Goal: Transaction & Acquisition: Purchase product/service

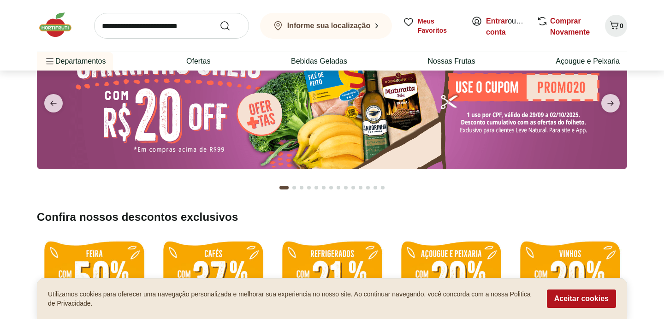
scroll to position [76, 0]
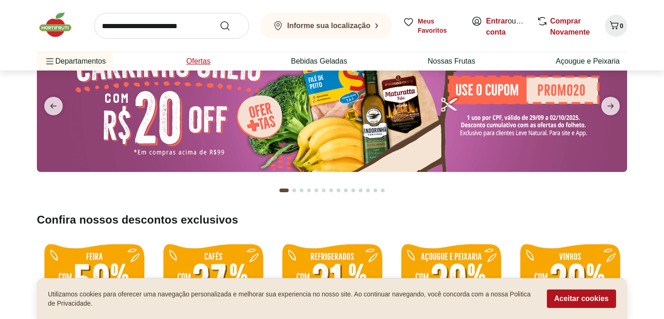
click at [199, 59] on link "Ofertas" at bounding box center [198, 61] width 24 height 11
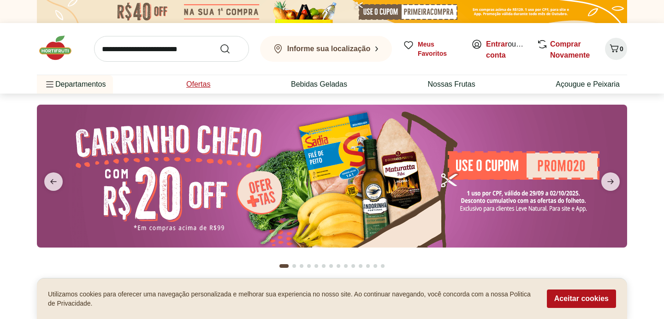
select select "**********"
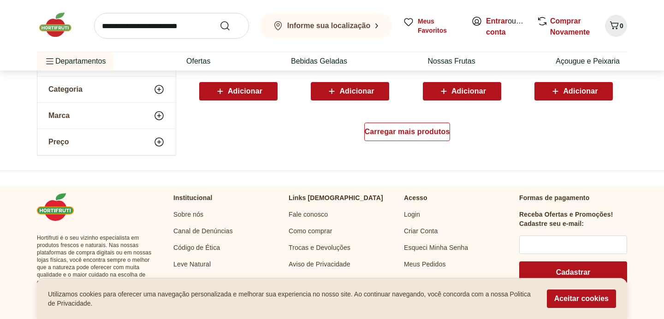
scroll to position [646, 0]
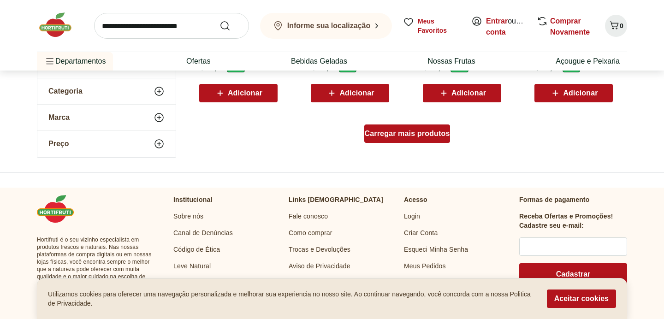
click at [418, 138] on div "Carregar mais produtos" at bounding box center [407, 133] width 86 height 18
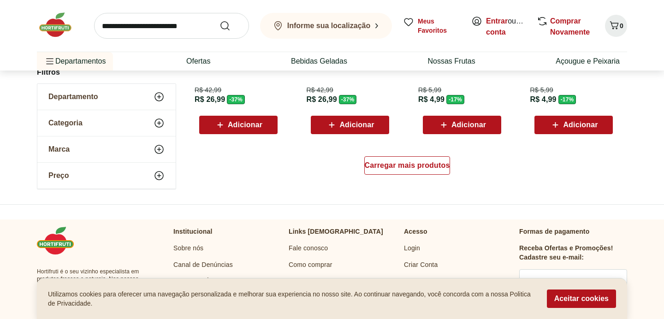
scroll to position [1218, 0]
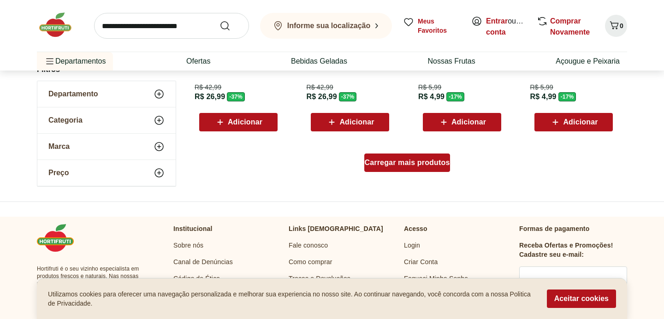
click at [413, 164] on span "Carregar mais produtos" at bounding box center [407, 162] width 85 height 7
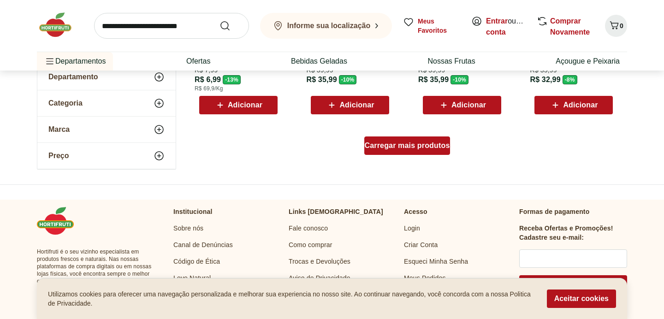
scroll to position [1845, 0]
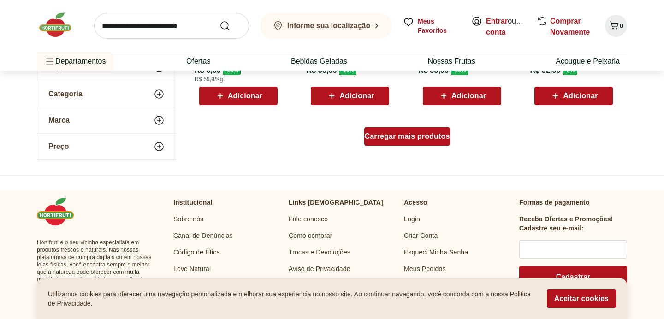
click at [416, 139] on span "Carregar mais produtos" at bounding box center [407, 136] width 85 height 7
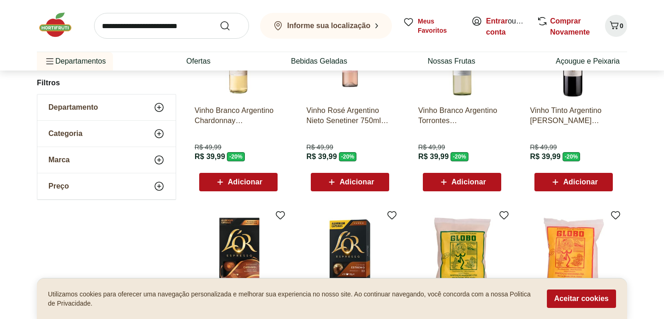
scroll to position [930, 0]
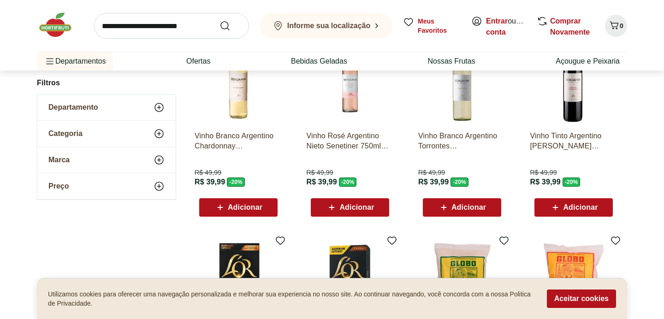
click at [160, 106] on icon at bounding box center [158, 107] width 11 height 11
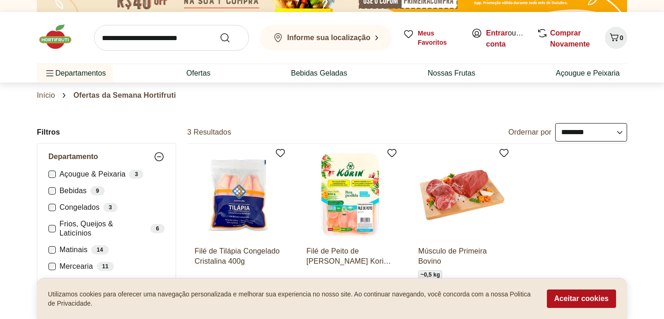
scroll to position [12, 0]
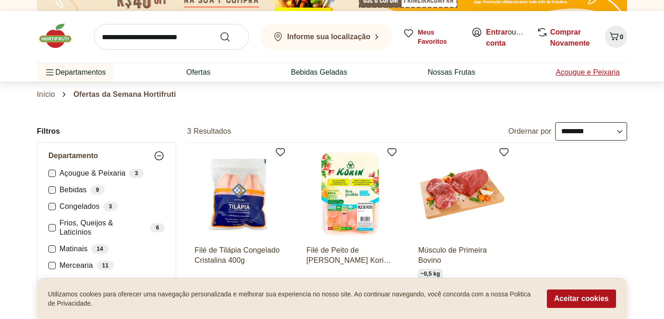
click at [568, 71] on link "Açougue e Peixaria" at bounding box center [587, 72] width 64 height 11
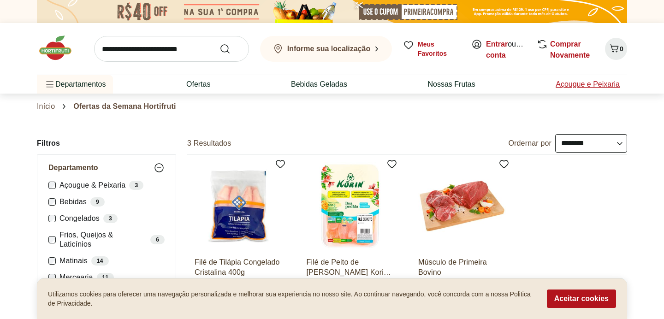
select select "**********"
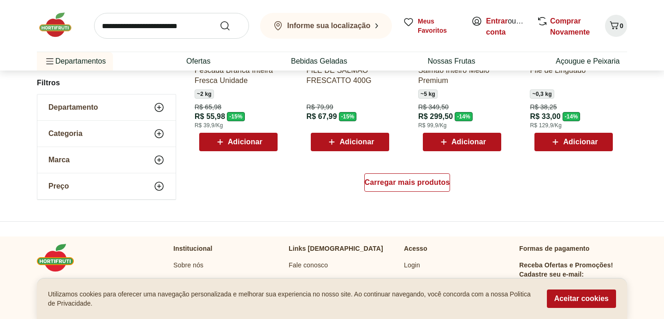
scroll to position [598, 0]
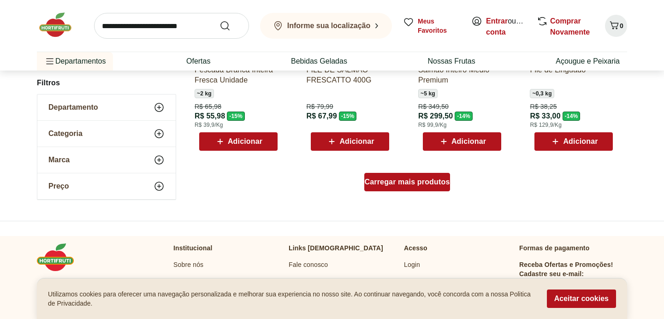
click at [405, 188] on div "Carregar mais produtos" at bounding box center [407, 182] width 86 height 18
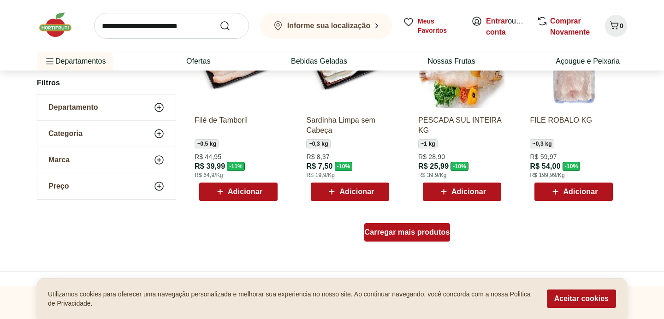
scroll to position [1151, 0]
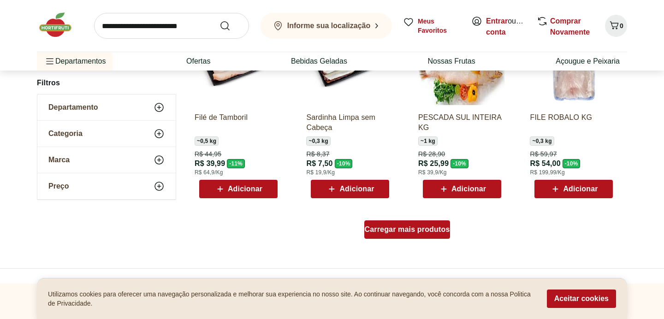
click at [392, 232] on span "Carregar mais produtos" at bounding box center [407, 229] width 85 height 7
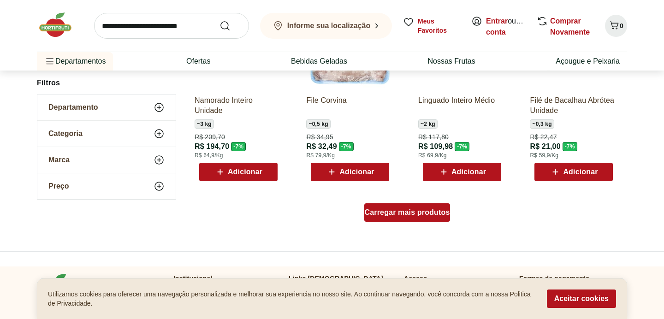
scroll to position [1772, 0]
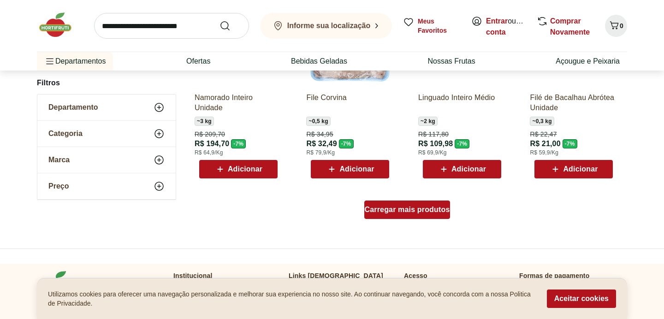
click at [397, 207] on span "Carregar mais produtos" at bounding box center [407, 209] width 85 height 7
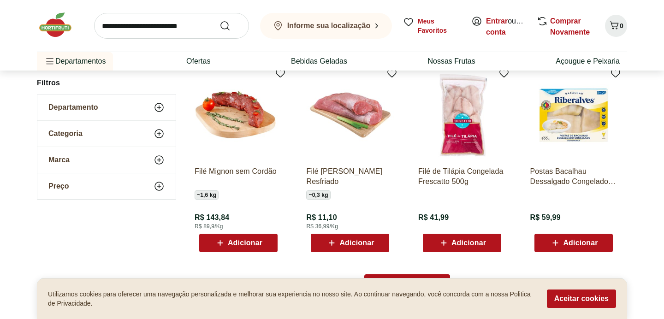
scroll to position [2300, 0]
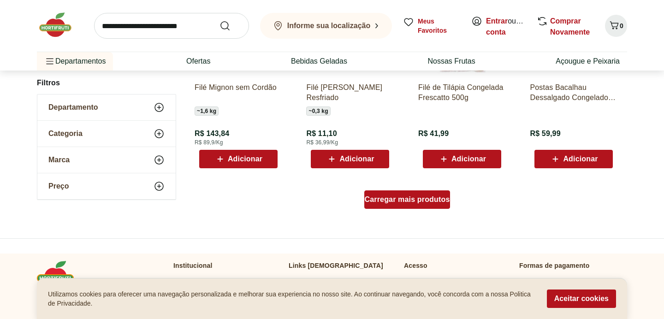
click at [400, 202] on span "Carregar mais produtos" at bounding box center [407, 199] width 85 height 7
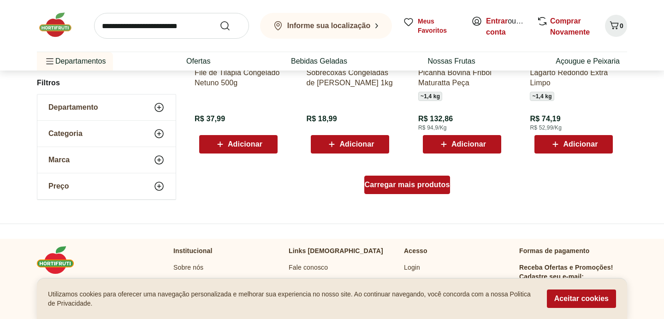
scroll to position [2998, 0]
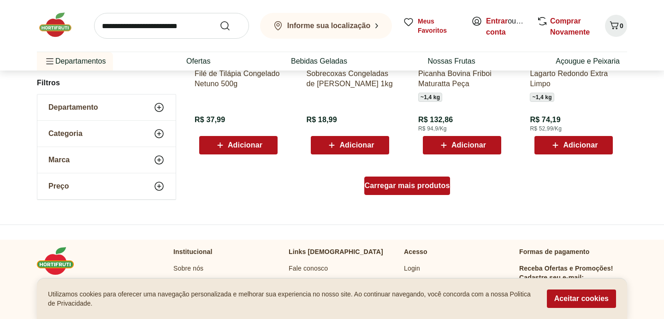
click at [408, 192] on div "Carregar mais produtos" at bounding box center [407, 185] width 86 height 18
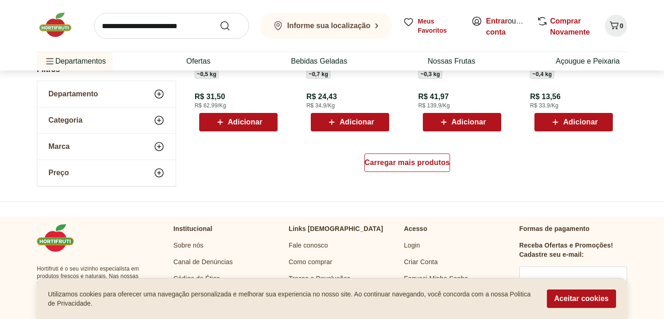
scroll to position [3623, 0]
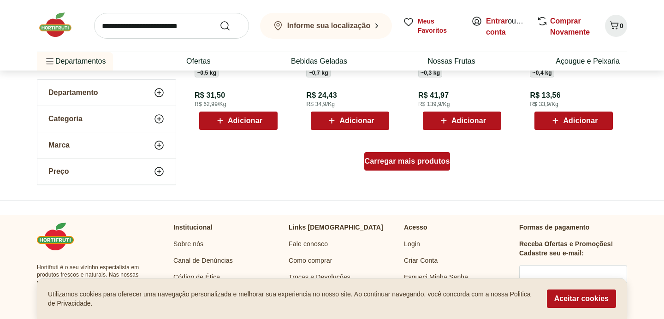
click at [406, 162] on span "Carregar mais produtos" at bounding box center [407, 161] width 85 height 7
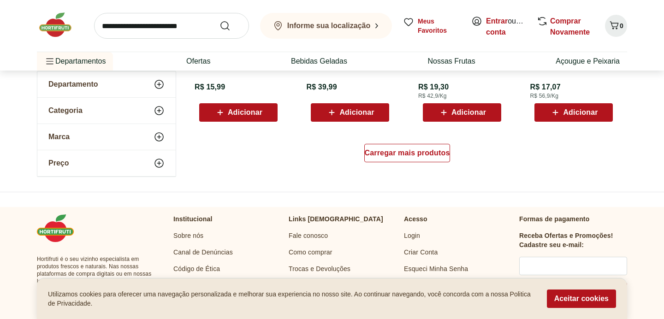
scroll to position [4233, 0]
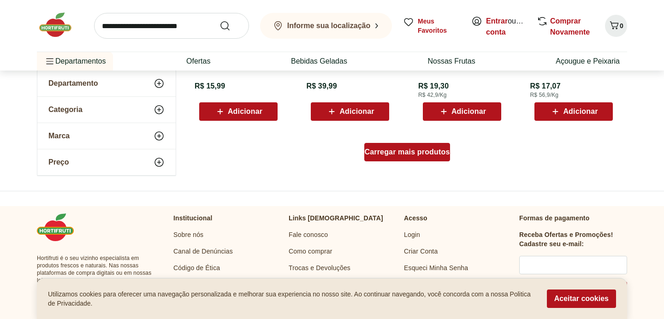
click at [412, 156] on span "Carregar mais produtos" at bounding box center [407, 151] width 85 height 7
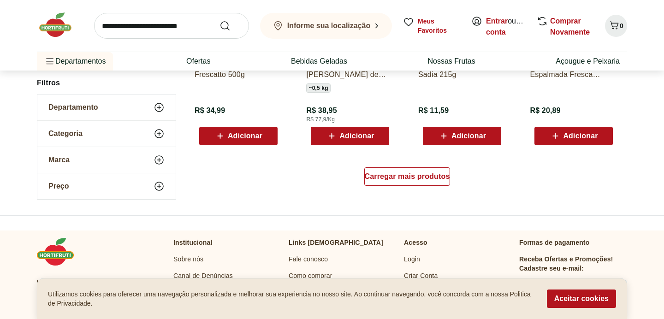
scroll to position [4812, 0]
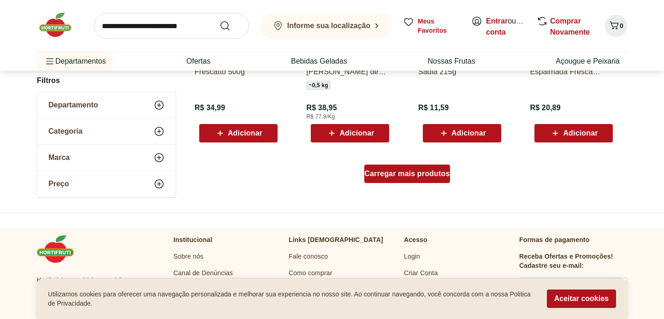
click at [397, 176] on span "Carregar mais produtos" at bounding box center [407, 173] width 85 height 7
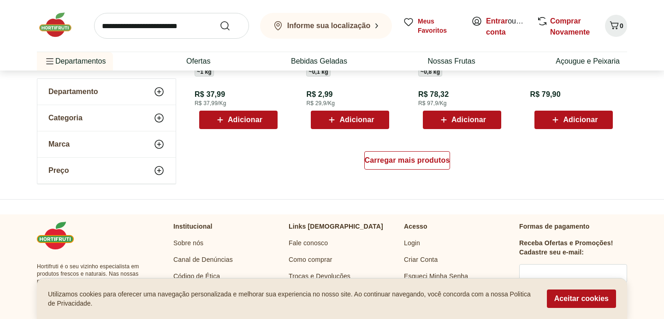
scroll to position [5427, 0]
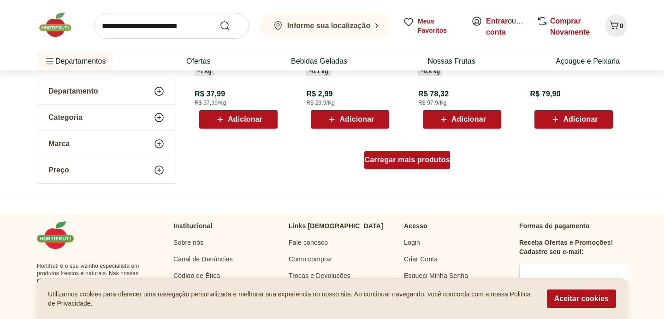
click at [416, 164] on span "Carregar mais produtos" at bounding box center [407, 159] width 85 height 7
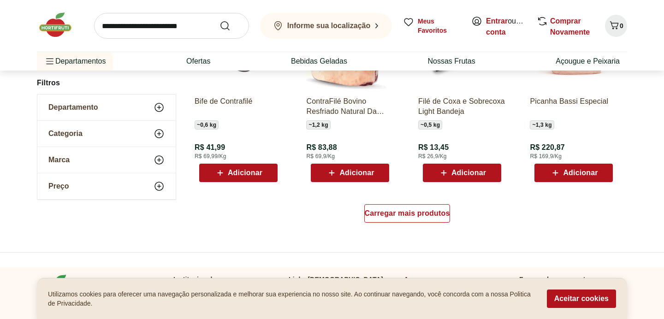
scroll to position [5978, 0]
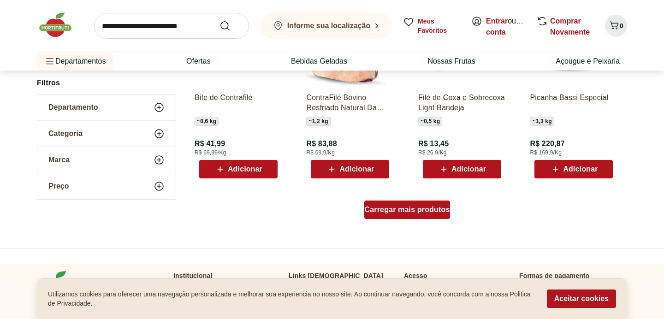
click at [418, 206] on span "Carregar mais produtos" at bounding box center [407, 209] width 85 height 7
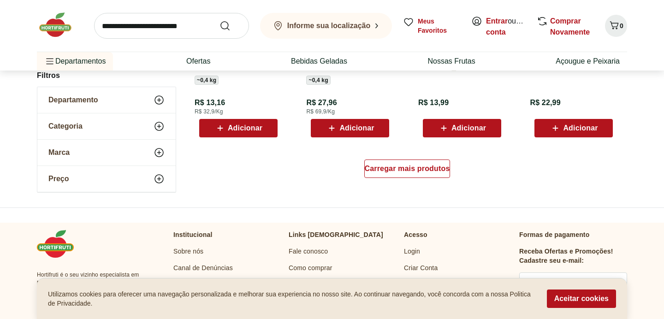
scroll to position [6643, 0]
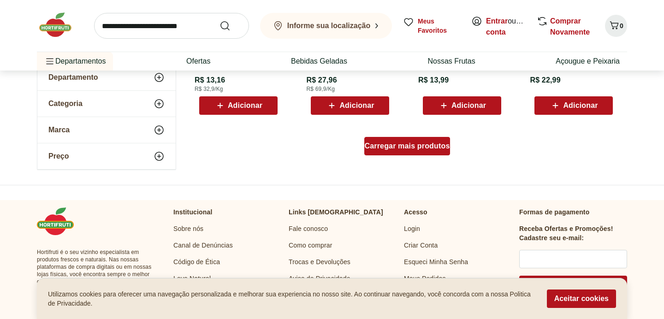
click at [416, 147] on span "Carregar mais produtos" at bounding box center [407, 145] width 85 height 7
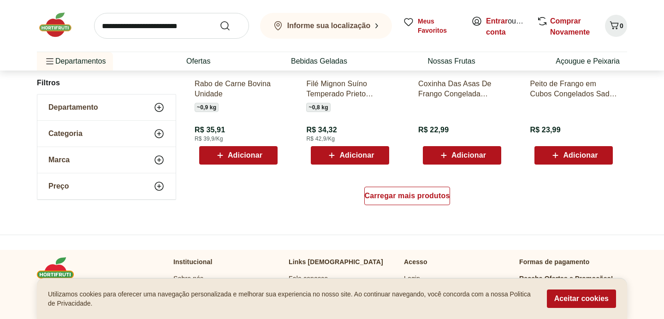
scroll to position [7208, 0]
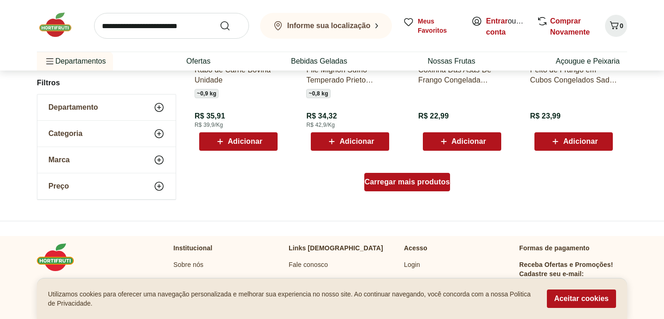
click at [424, 179] on span "Carregar mais produtos" at bounding box center [407, 181] width 85 height 7
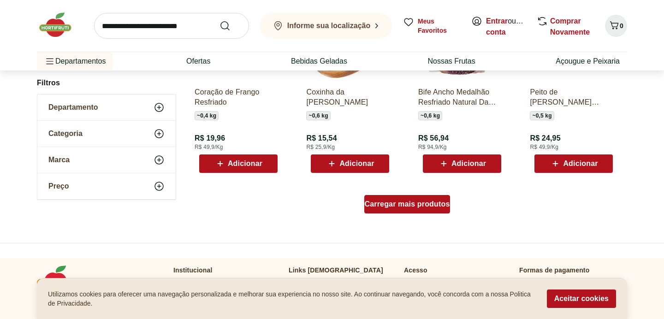
scroll to position [7851, 0]
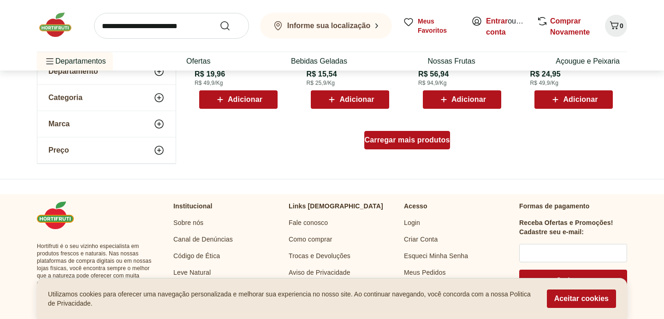
click at [403, 147] on div "Carregar mais produtos" at bounding box center [407, 140] width 86 height 18
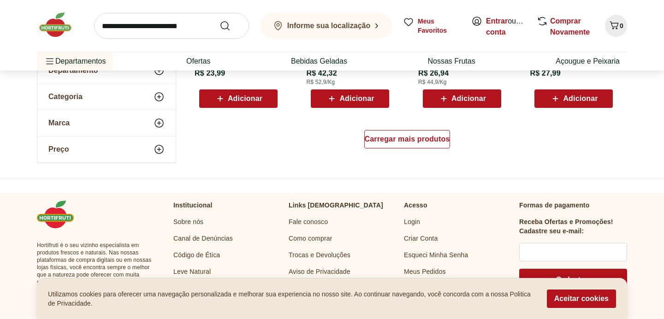
scroll to position [8457, 0]
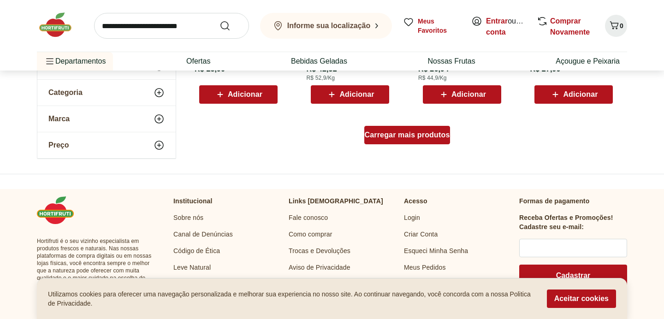
click at [418, 140] on div "Carregar mais produtos" at bounding box center [407, 135] width 86 height 18
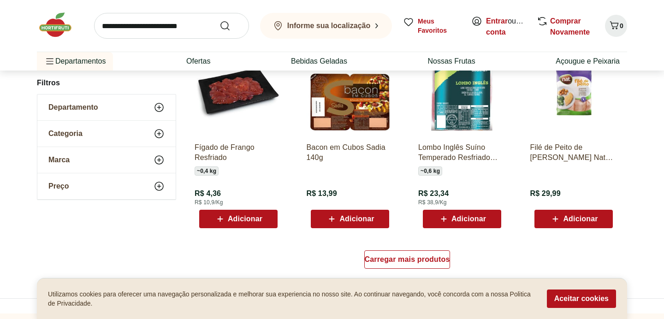
scroll to position [8942, 0]
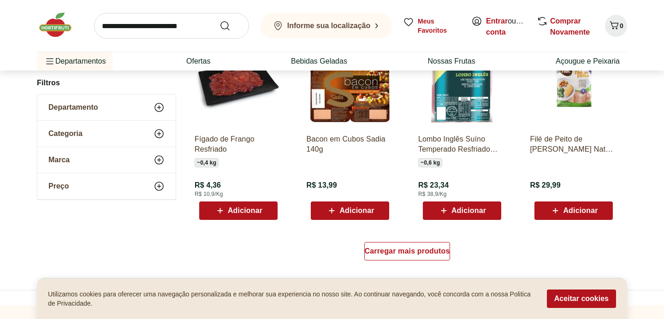
click at [385, 265] on div "Carregar mais produtos" at bounding box center [406, 253] width 447 height 44
click at [391, 256] on div "Carregar mais produtos" at bounding box center [407, 251] width 86 height 18
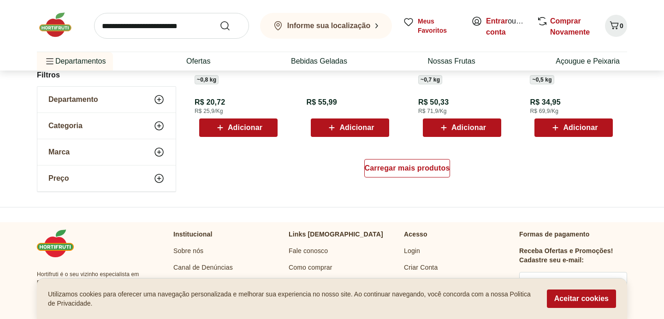
scroll to position [9626, 0]
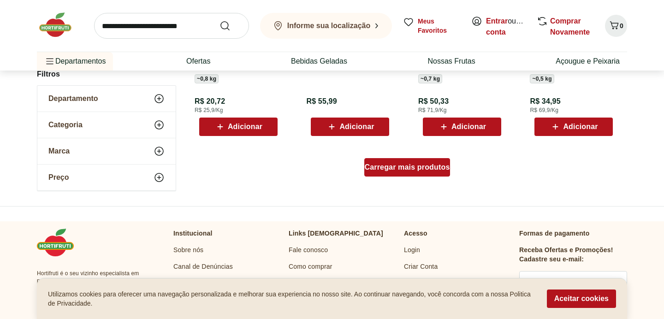
click at [420, 171] on span "Carregar mais produtos" at bounding box center [407, 167] width 85 height 7
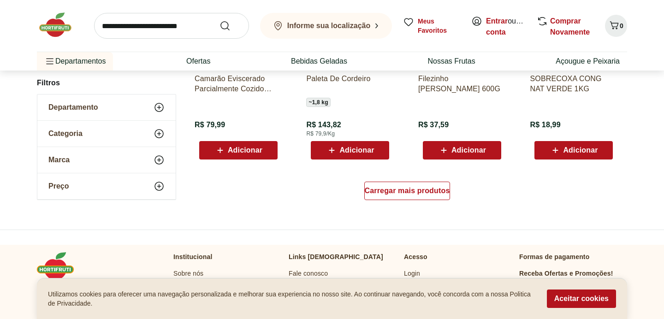
scroll to position [10206, 0]
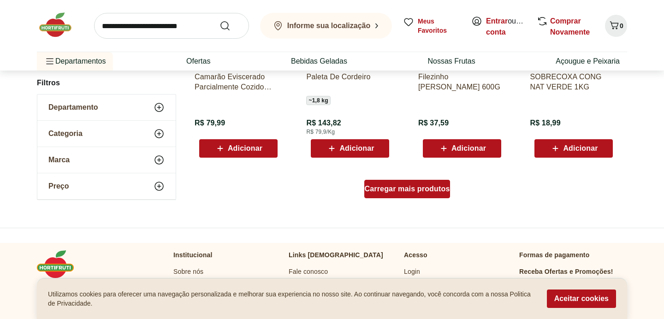
click at [406, 182] on div "Carregar mais produtos" at bounding box center [407, 189] width 86 height 18
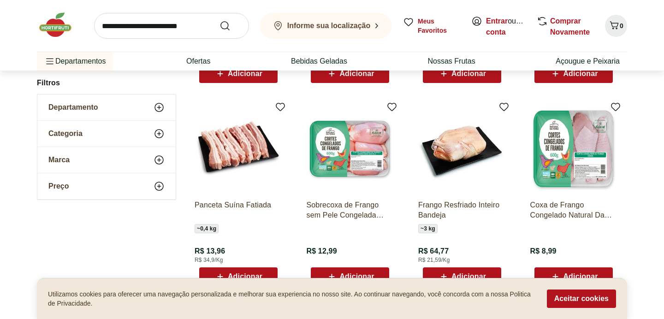
scroll to position [10680, 0]
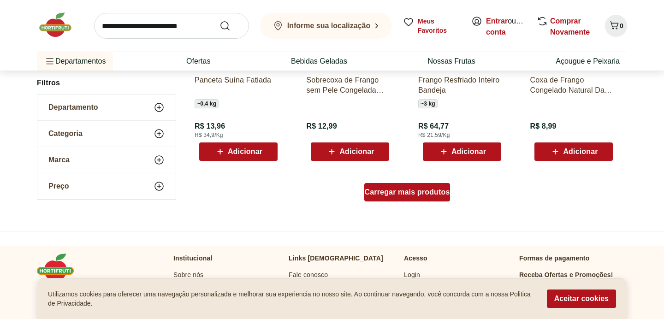
click at [400, 189] on span "Carregar mais produtos" at bounding box center [407, 191] width 85 height 7
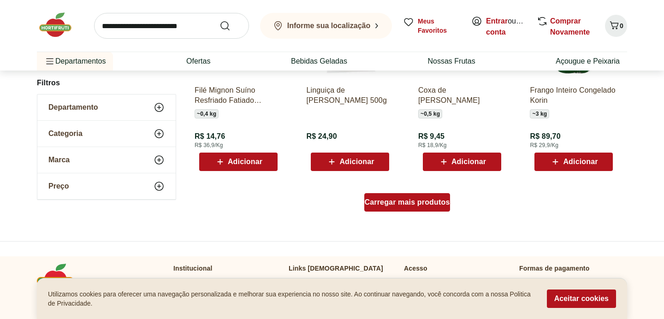
scroll to position [11378, 0]
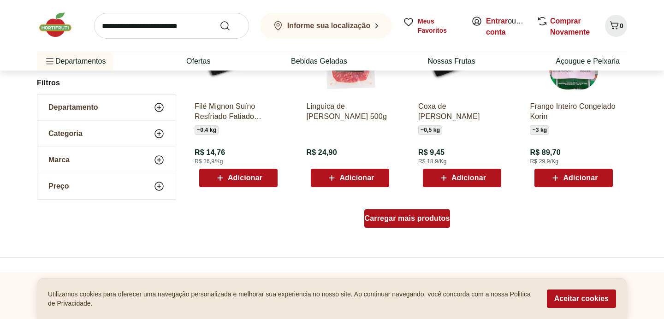
click at [410, 219] on span "Carregar mais produtos" at bounding box center [407, 218] width 85 height 7
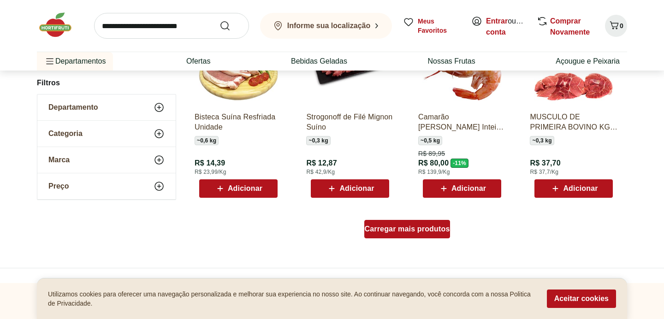
scroll to position [11981, 0]
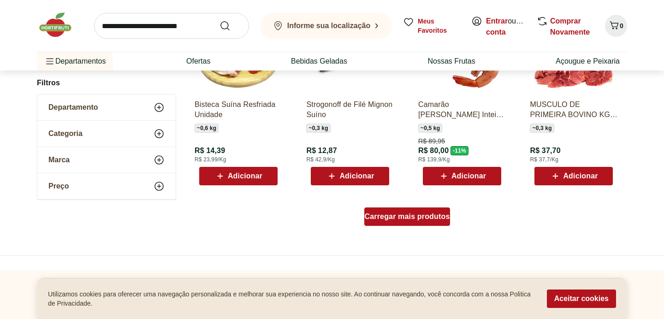
click at [410, 219] on span "Carregar mais produtos" at bounding box center [407, 216] width 85 height 7
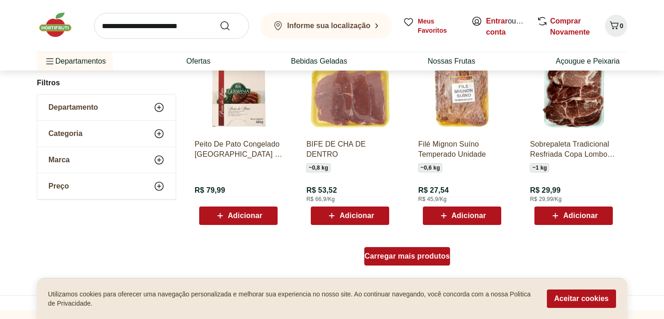
scroll to position [12543, 0]
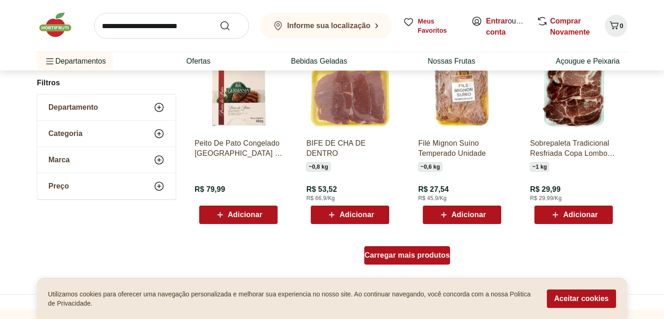
click at [410, 256] on span "Carregar mais produtos" at bounding box center [407, 255] width 85 height 7
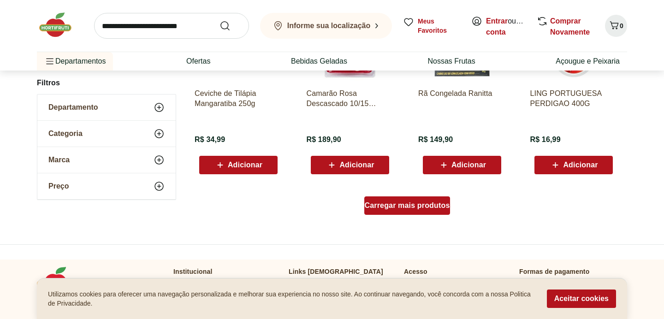
scroll to position [13198, 0]
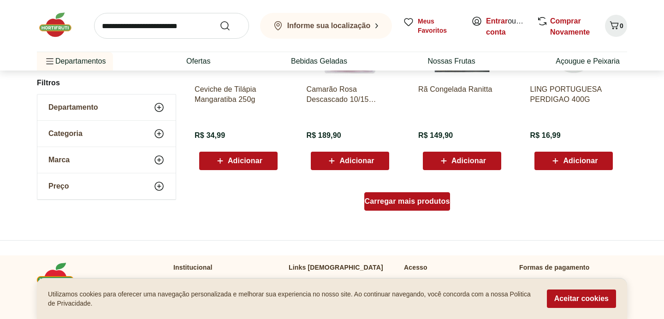
click at [413, 206] on div "Carregar mais produtos" at bounding box center [407, 201] width 86 height 18
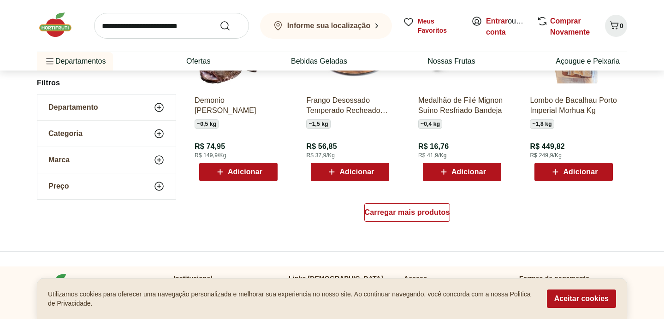
scroll to position [13789, 0]
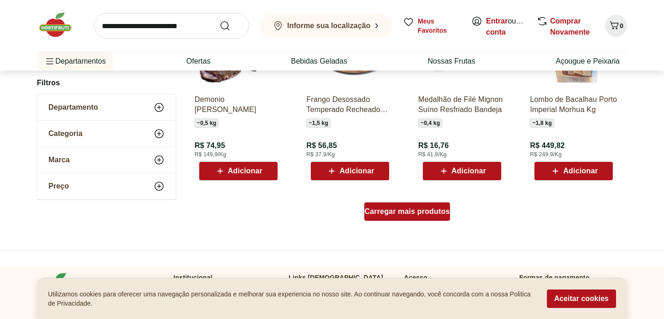
click at [412, 206] on div "Carregar mais produtos" at bounding box center [407, 211] width 86 height 18
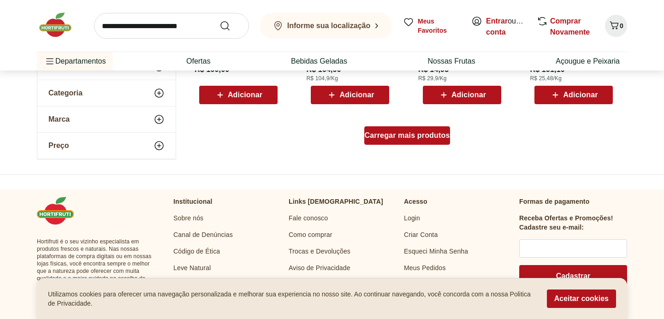
scroll to position [14463, 0]
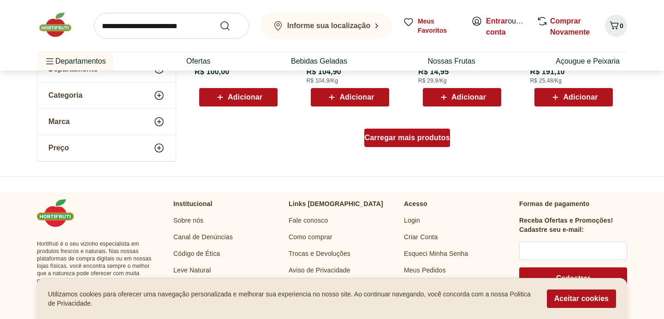
click at [430, 142] on div "Carregar mais produtos" at bounding box center [407, 138] width 86 height 18
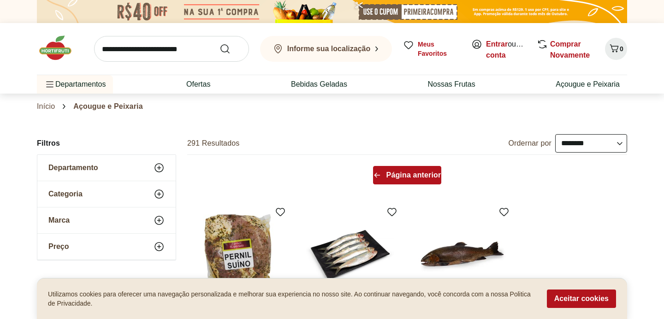
click at [419, 174] on span "Página anterior" at bounding box center [413, 174] width 55 height 7
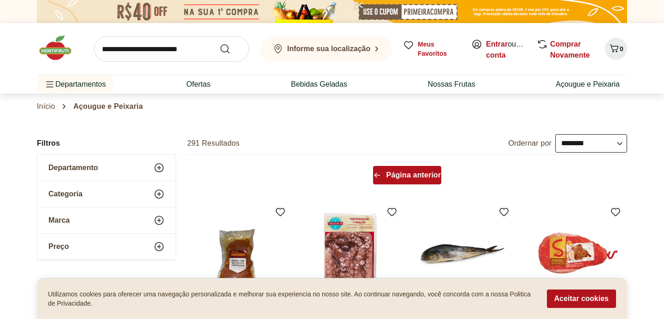
click at [424, 178] on span "Página anterior" at bounding box center [413, 174] width 55 height 7
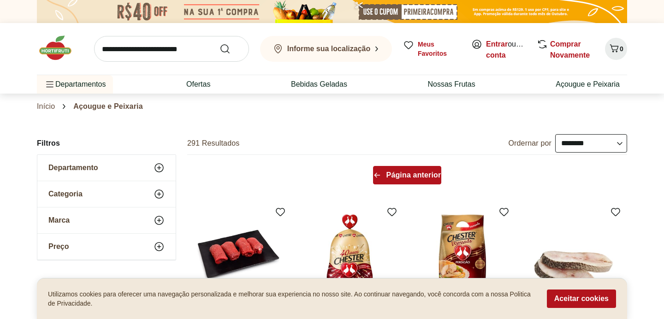
click at [415, 181] on div "Página anterior" at bounding box center [407, 175] width 69 height 18
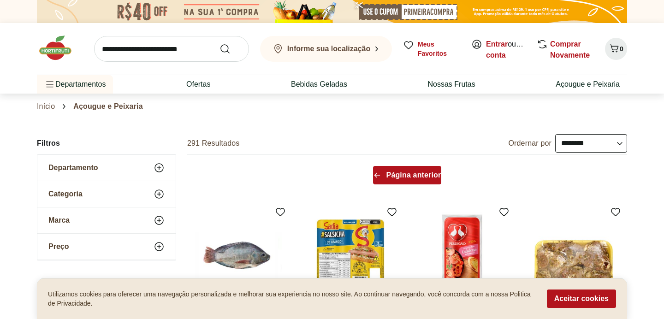
click at [393, 177] on span "Página anterior" at bounding box center [413, 174] width 55 height 7
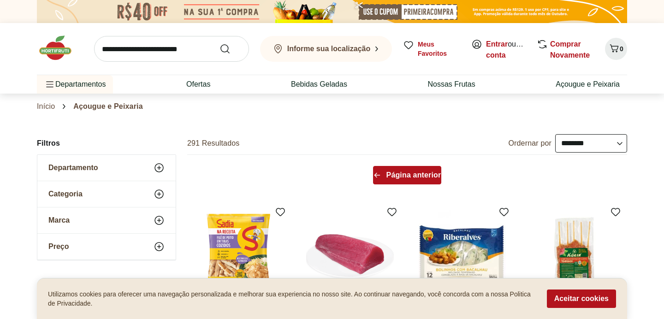
click at [393, 177] on span "Página anterior" at bounding box center [413, 174] width 55 height 7
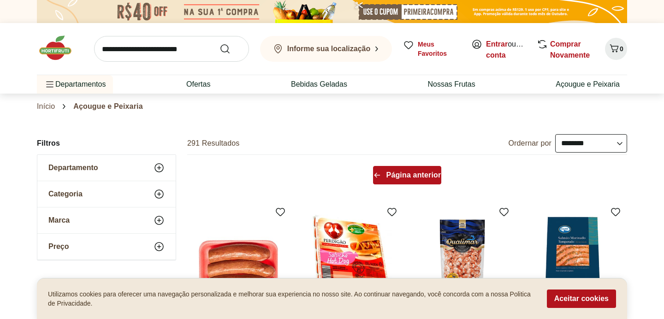
click at [393, 173] on span "Página anterior" at bounding box center [413, 174] width 55 height 7
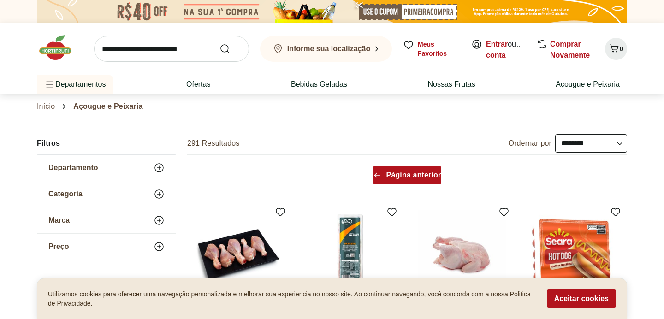
click at [393, 173] on span "Página anterior" at bounding box center [413, 174] width 55 height 7
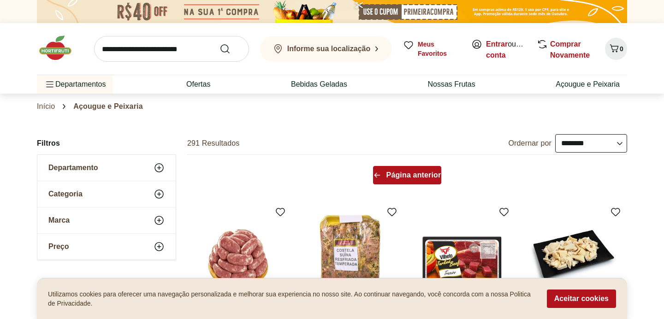
click at [393, 173] on span "Página anterior" at bounding box center [413, 174] width 55 height 7
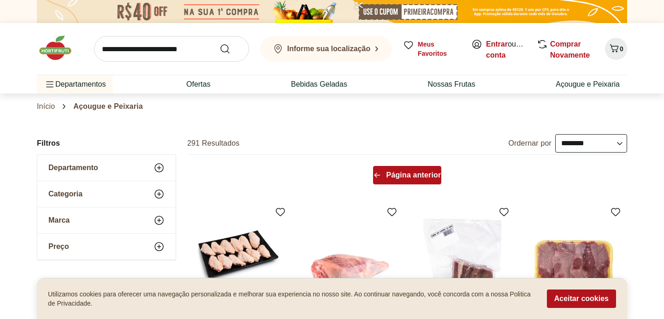
click at [407, 172] on span "Página anterior" at bounding box center [413, 174] width 55 height 7
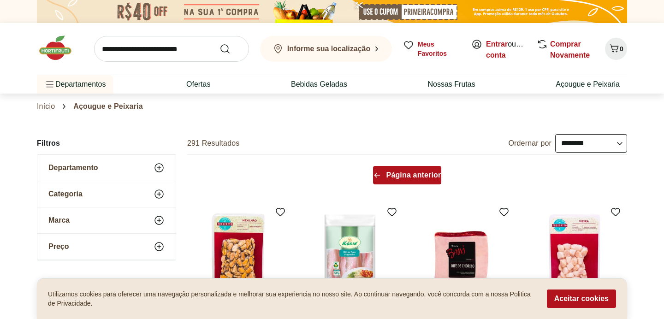
click at [418, 171] on span "Página anterior" at bounding box center [413, 174] width 55 height 7
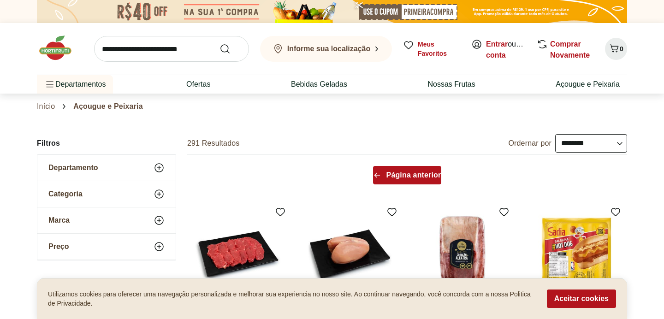
click at [415, 178] on span "Página anterior" at bounding box center [413, 174] width 55 height 7
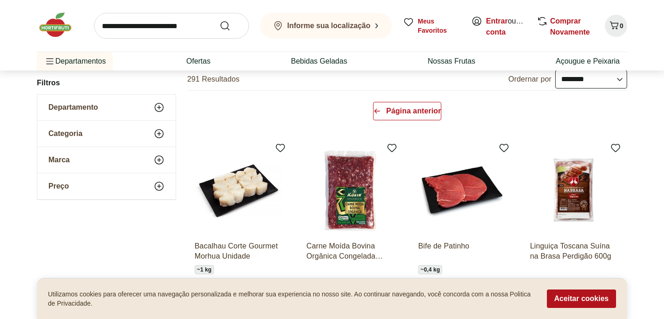
scroll to position [62, 0]
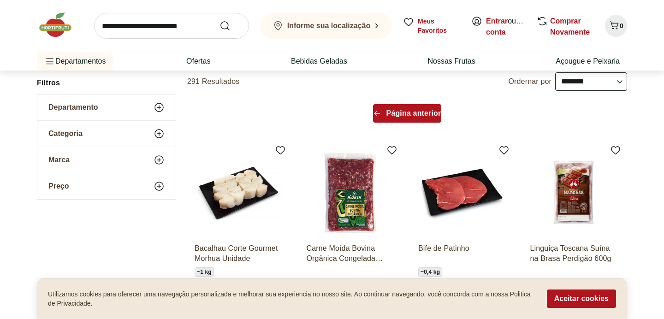
click at [404, 114] on span "Página anterior" at bounding box center [413, 113] width 55 height 7
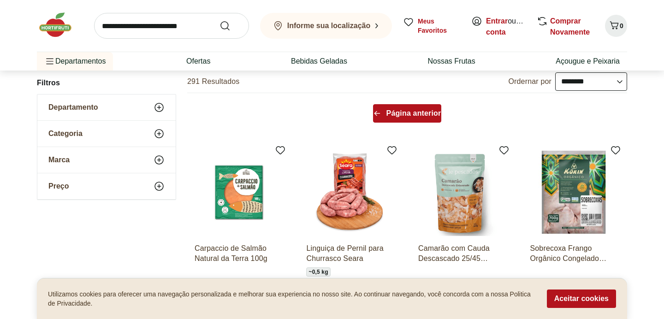
click at [404, 114] on span "Página anterior" at bounding box center [413, 113] width 55 height 7
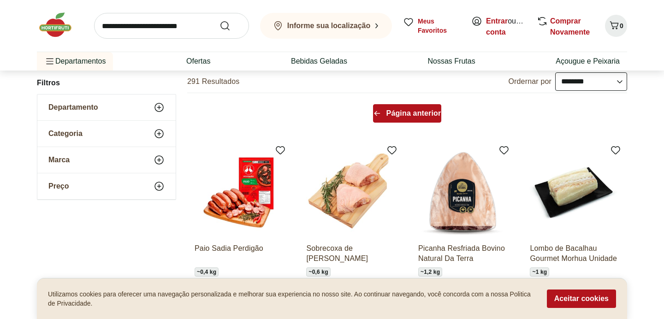
click at [404, 114] on span "Página anterior" at bounding box center [413, 113] width 55 height 7
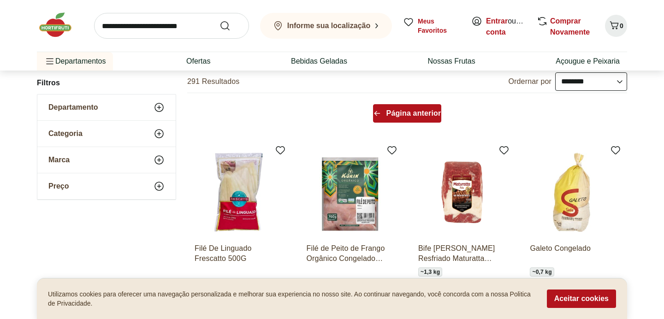
click at [404, 114] on span "Página anterior" at bounding box center [413, 113] width 55 height 7
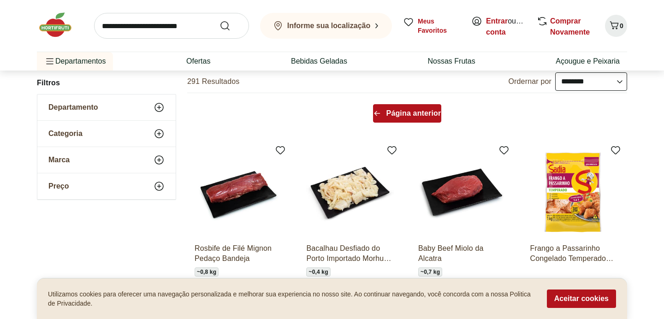
click at [404, 114] on span "Página anterior" at bounding box center [413, 113] width 55 height 7
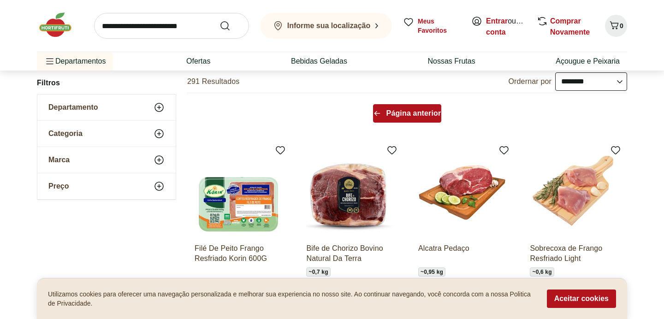
click at [404, 114] on span "Página anterior" at bounding box center [413, 113] width 55 height 7
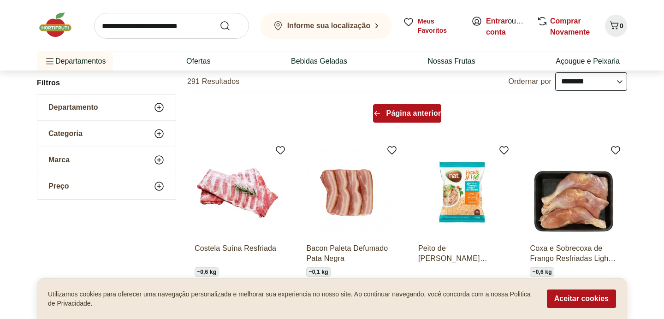
click at [404, 114] on span "Página anterior" at bounding box center [413, 113] width 55 height 7
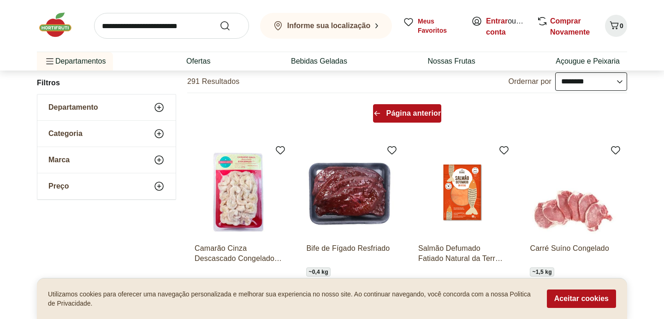
click at [415, 113] on span "Página anterior" at bounding box center [413, 113] width 55 height 7
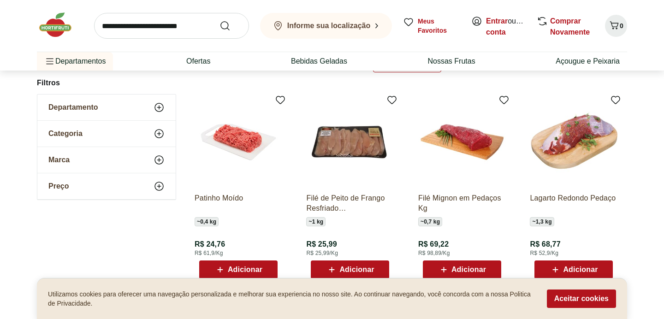
scroll to position [112, 0]
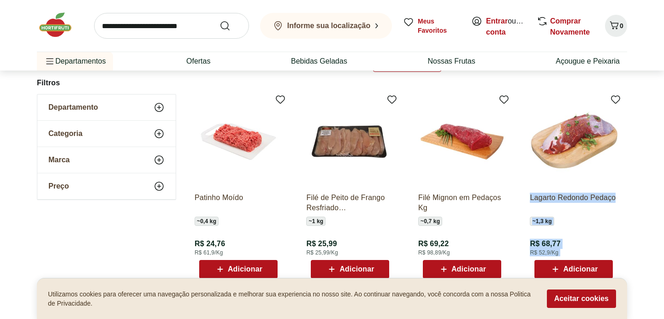
drag, startPoint x: 574, startPoint y: 252, endPoint x: 526, endPoint y: 199, distance: 71.1
click at [526, 199] on div "Lagarto Redondo Pedaço ~ 1,3 kg R$ 68,77 R$ 52,9/Kg Adicionar" at bounding box center [573, 187] width 102 height 195
copy div "Lagarto Redondo Pedaço ~ 1,3 kg R$ 68,77 R$ 52,9/Kg"
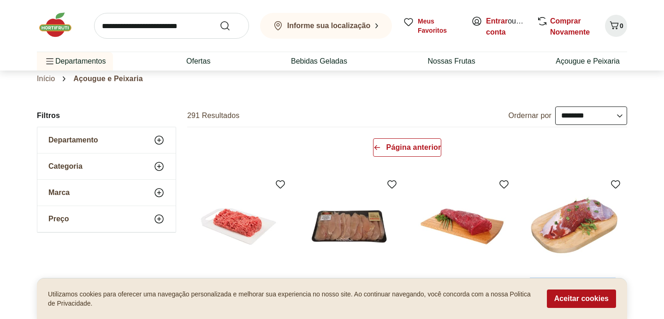
scroll to position [0, 0]
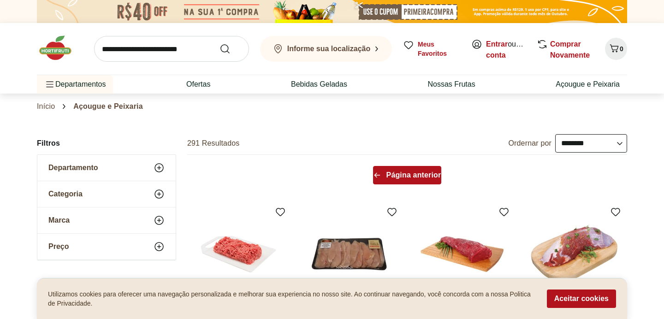
click at [415, 176] on span "Página anterior" at bounding box center [413, 174] width 55 height 7
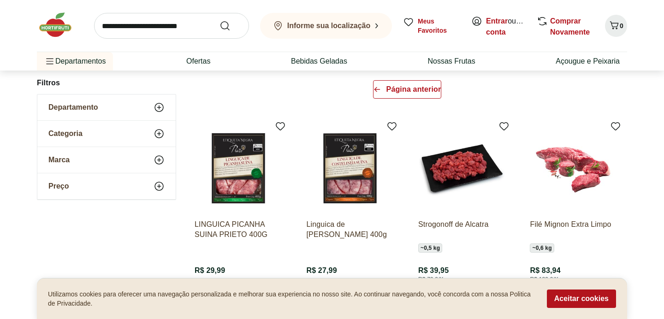
scroll to position [118, 0]
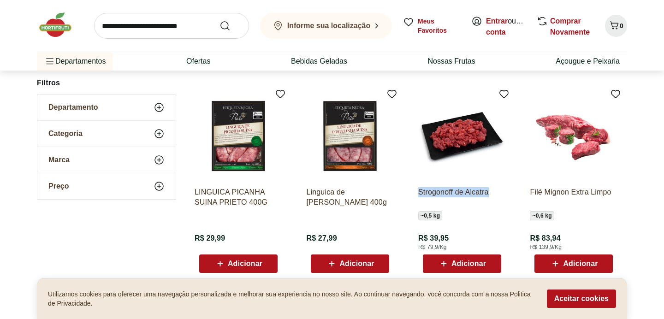
drag, startPoint x: 412, startPoint y: 189, endPoint x: 500, endPoint y: 195, distance: 88.2
click at [500, 195] on div "Strogonoff de Alcatra ~ 0,5 kg R$ 39,95 R$ 79,9/Kg Adicionar" at bounding box center [462, 182] width 102 height 195
copy p "Strogonoff de Alcatra"
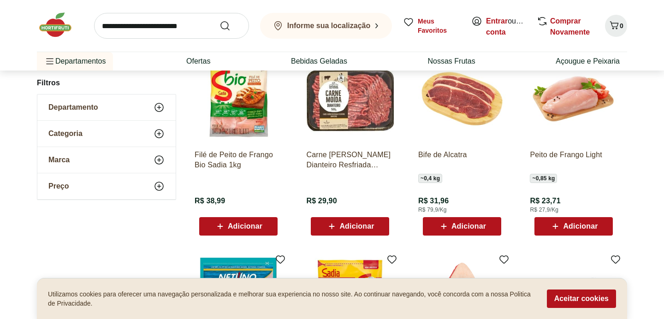
scroll to position [360, 0]
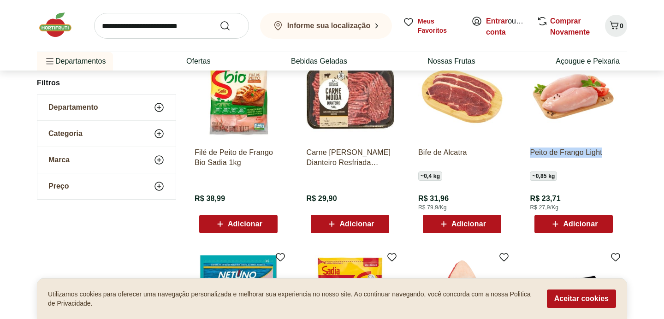
drag, startPoint x: 623, startPoint y: 160, endPoint x: 526, endPoint y: 150, distance: 97.3
click at [526, 150] on div "Peito de Frango Light ~ 0,85 kg R$ 23,71 R$ 27,9/Kg Adicionar" at bounding box center [573, 142] width 102 height 195
click at [616, 202] on div "Peito de Frango Light ~ 0,85 kg R$ 23,71 R$ 27,9/Kg Adicionar" at bounding box center [573, 186] width 88 height 93
drag, startPoint x: 576, startPoint y: 209, endPoint x: 527, endPoint y: 149, distance: 77.0
click at [527, 149] on div "Peito de Frango Light ~ 0,85 kg R$ 23,71 R$ 27,9/Kg Adicionar" at bounding box center [573, 142] width 102 height 195
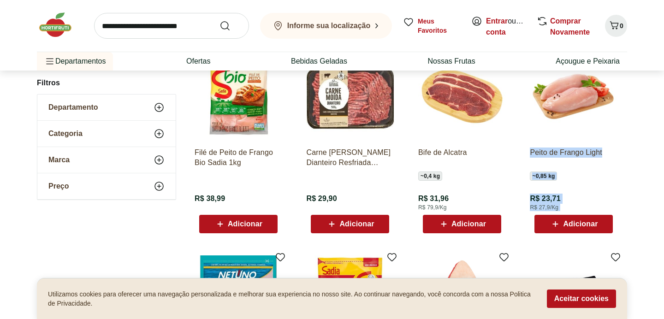
copy div "Peito de Frango Light ~ 0,85 kg R$ 23,71 R$ 27,9/Kg"
